Goal: Transaction & Acquisition: Purchase product/service

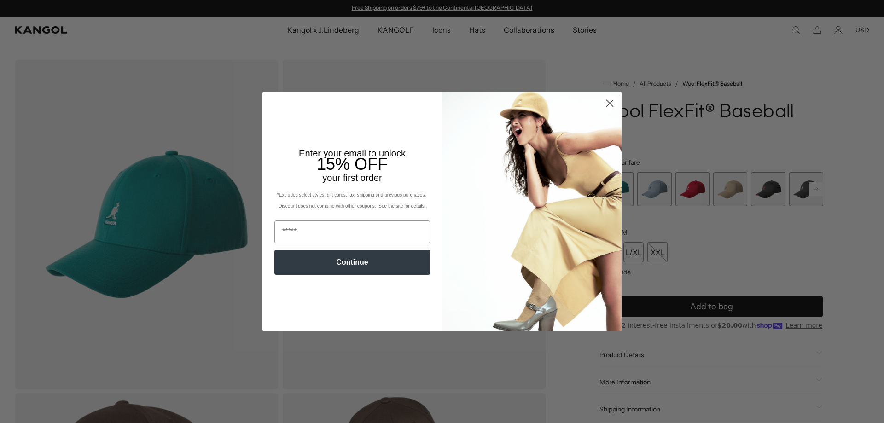
click at [610, 101] on circle "Close dialog" at bounding box center [609, 103] width 15 height 15
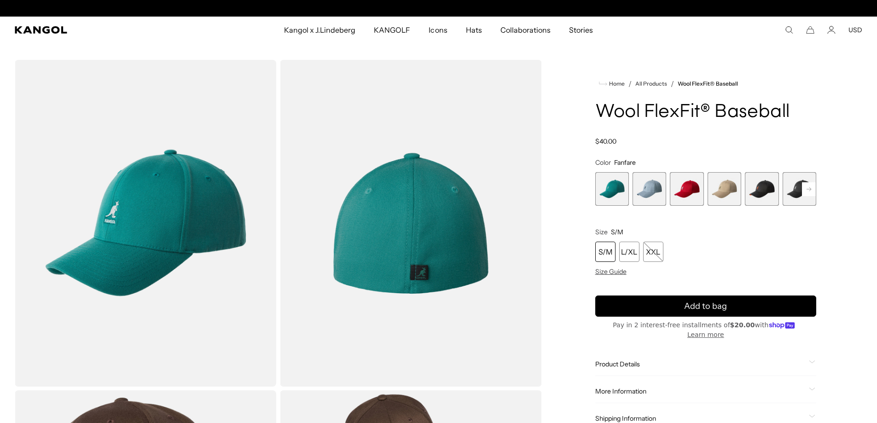
scroll to position [0, 190]
